Goal: Task Accomplishment & Management: Use online tool/utility

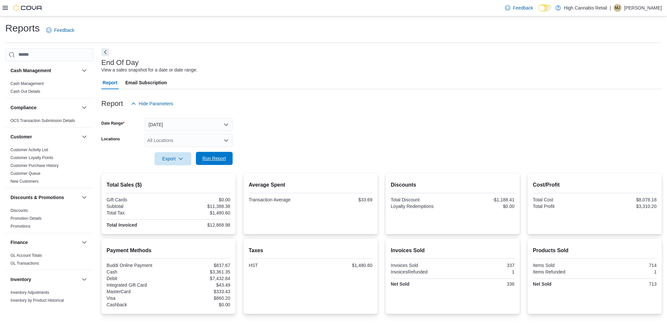
click at [224, 160] on span "Run Report" at bounding box center [214, 158] width 24 height 7
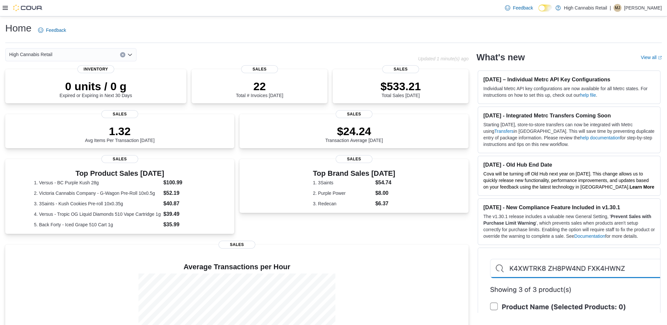
click at [3, 10] on icon at bounding box center [5, 7] width 5 height 5
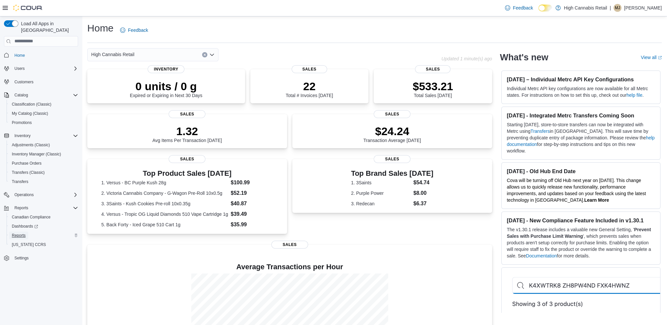
click at [18, 233] on span "Reports" at bounding box center [19, 235] width 14 height 5
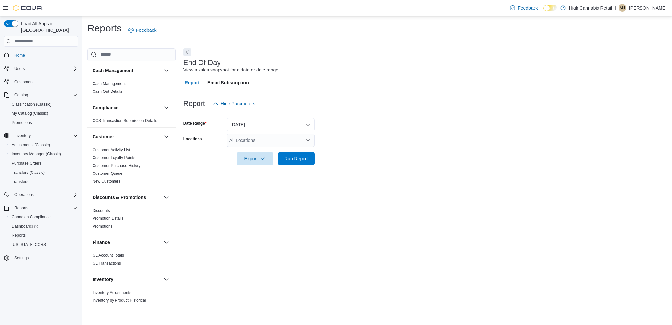
click at [272, 120] on button "[DATE]" at bounding box center [271, 124] width 88 height 13
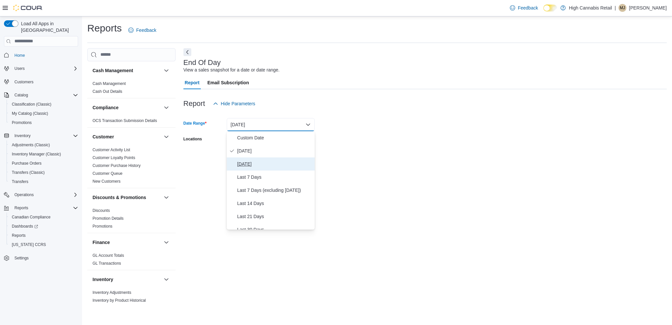
click at [247, 163] on span "Yesterday" at bounding box center [274, 164] width 75 height 8
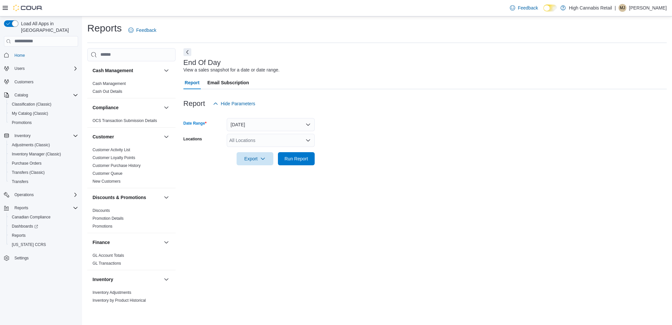
click at [270, 138] on div "All Locations" at bounding box center [271, 140] width 88 height 13
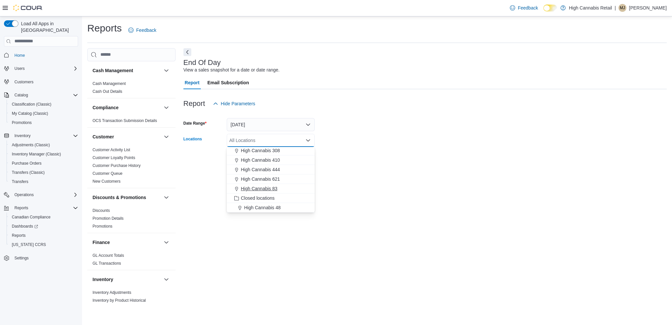
click at [277, 187] on span "High Cannabis 83" at bounding box center [259, 188] width 36 height 7
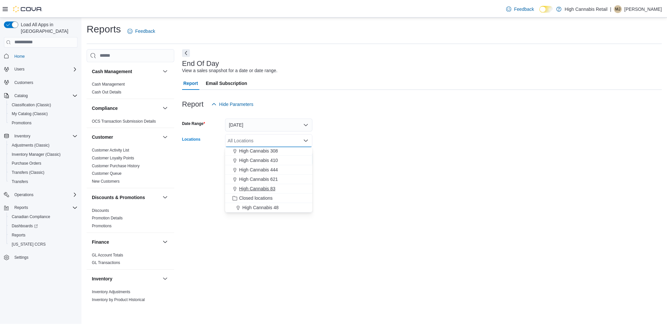
scroll to position [30, 0]
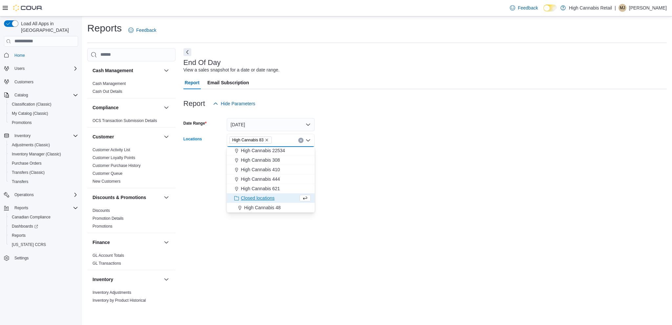
click at [353, 137] on form "Date Range Yesterday Locations High Cannabis 83 Combo box. Selected. High Canna…" at bounding box center [424, 137] width 483 height 55
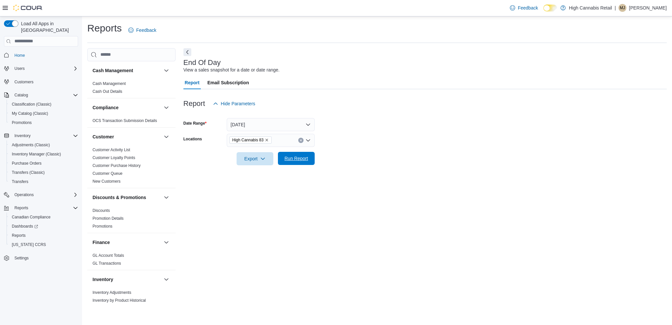
click at [302, 161] on span "Run Report" at bounding box center [296, 158] width 24 height 7
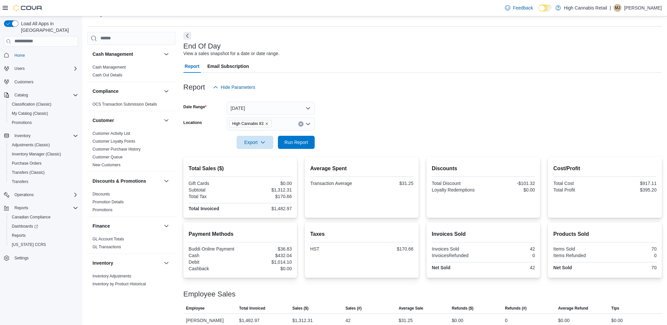
scroll to position [24, 0]
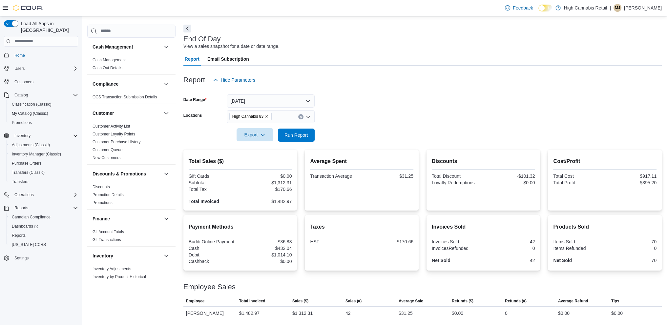
click at [248, 135] on span "Export" at bounding box center [254, 134] width 29 height 13
click at [255, 161] on span "Export to Pdf" at bounding box center [256, 161] width 30 height 5
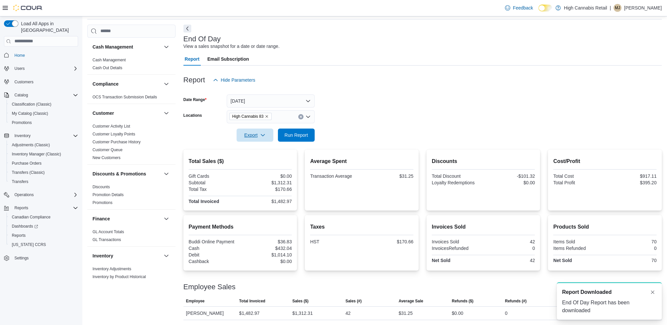
scroll to position [0, 0]
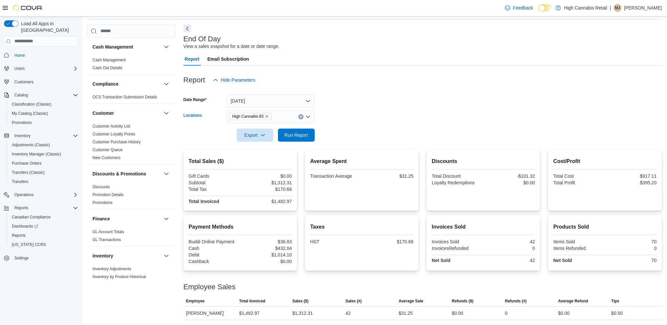
click at [302, 115] on button "Clear input" at bounding box center [300, 116] width 5 height 5
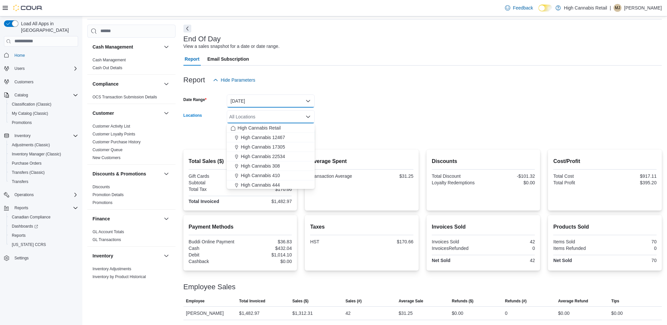
click at [310, 99] on button "Yesterday" at bounding box center [271, 100] width 88 height 13
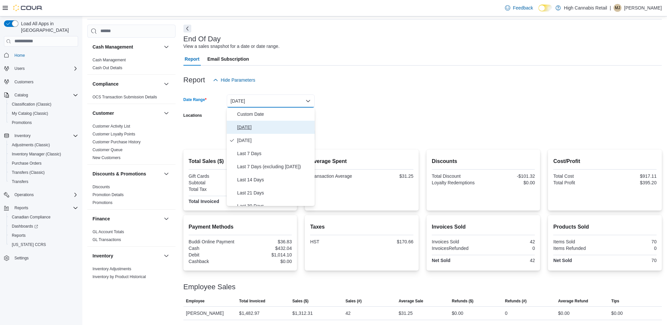
click at [249, 124] on span "[DATE]" at bounding box center [274, 127] width 75 height 8
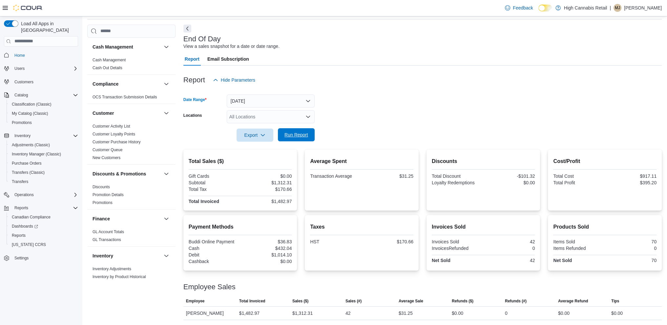
click at [304, 135] on span "Run Report" at bounding box center [296, 135] width 24 height 7
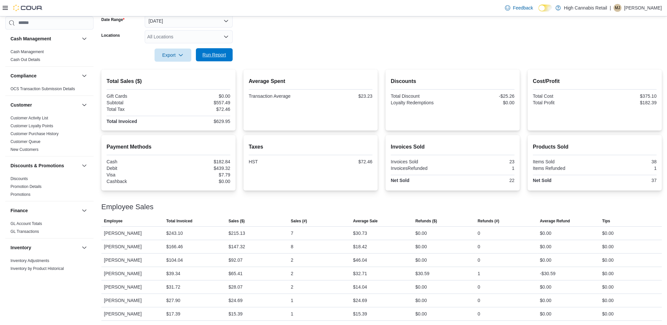
click at [199, 56] on button "Run Report" at bounding box center [214, 54] width 37 height 13
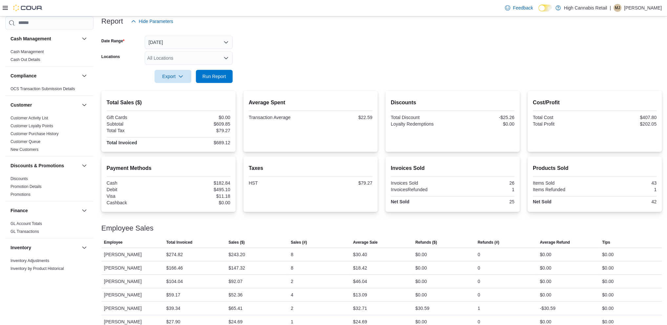
scroll to position [71, 0]
